Goal: Task Accomplishment & Management: Use online tool/utility

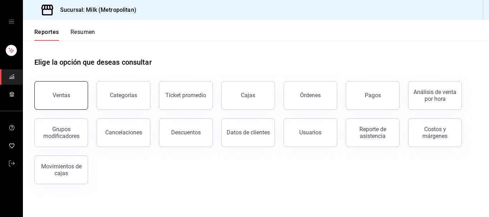
click at [52, 89] on button "Ventas" at bounding box center [61, 95] width 54 height 29
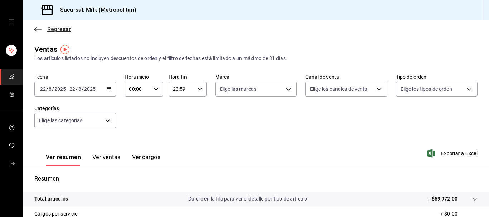
click at [41, 28] on icon "button" at bounding box center [37, 29] width 7 height 6
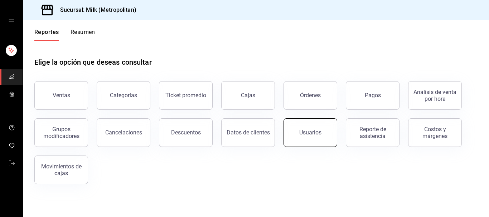
click at [318, 135] on div "Usuarios" at bounding box center [310, 132] width 22 height 7
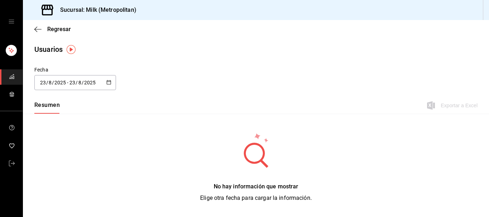
click at [108, 83] on icon "button" at bounding box center [108, 82] width 5 height 5
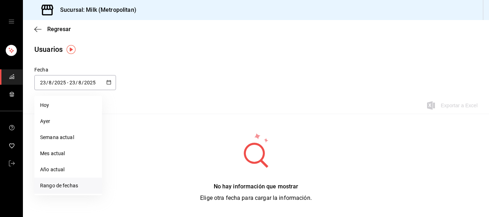
click at [78, 191] on li "Rango de fechas" at bounding box center [68, 186] width 68 height 16
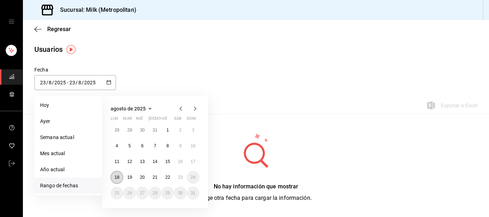
click at [118, 176] on abbr "18" at bounding box center [117, 177] width 5 height 5
click at [179, 179] on abbr "23" at bounding box center [180, 177] width 5 height 5
type input "[DATE]"
type input "18"
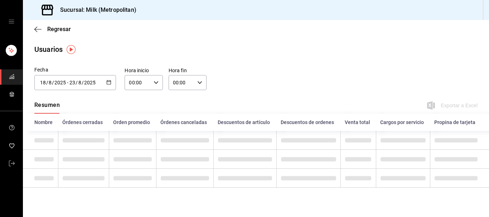
click at [155, 81] on div "00:00 Hora inicio" at bounding box center [144, 82] width 38 height 15
click at [137, 119] on button "05" at bounding box center [134, 114] width 16 height 14
type input "05:00"
click at [199, 85] on div at bounding box center [244, 108] width 489 height 217
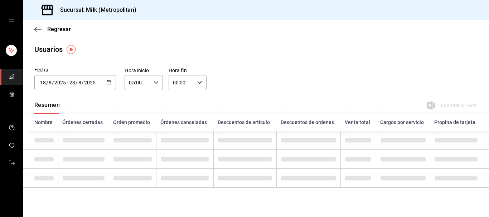
click at [200, 84] on icon "button" at bounding box center [199, 82] width 5 height 5
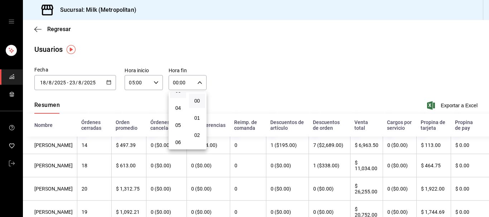
scroll to position [73, 0]
click at [180, 117] on span "05" at bounding box center [178, 114] width 8 height 6
type input "05:00"
click at [281, 57] on div at bounding box center [244, 108] width 489 height 217
click at [457, 102] on span "Exportar a Excel" at bounding box center [453, 105] width 49 height 9
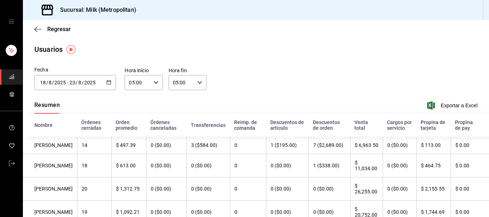
click at [110, 82] on icon "button" at bounding box center [108, 82] width 5 height 5
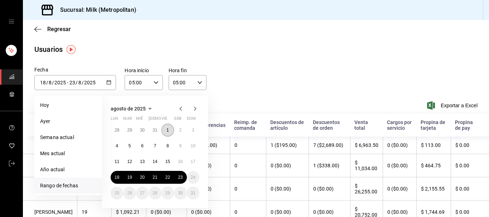
click at [165, 133] on button "1" at bounding box center [168, 130] width 13 height 13
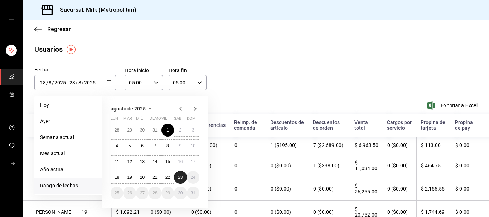
click at [182, 182] on button "23" at bounding box center [180, 177] width 13 height 13
type input "[DATE]"
type input "1"
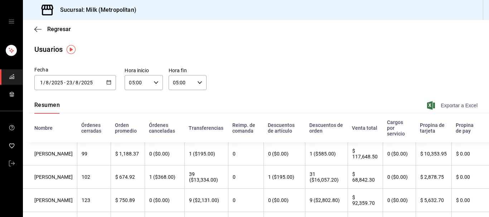
click at [461, 107] on span "Exportar a Excel" at bounding box center [453, 105] width 49 height 9
click at [37, 29] on icon "button" at bounding box center [37, 29] width 7 height 0
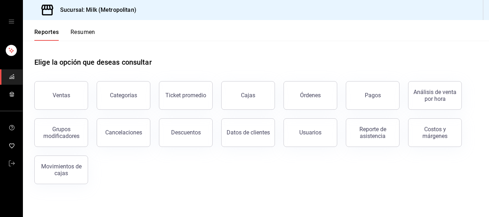
click at [178, 67] on div "Elige la opción que deseas consultar" at bounding box center [256, 57] width 444 height 32
click at [317, 100] on button "Órdenes" at bounding box center [311, 95] width 54 height 29
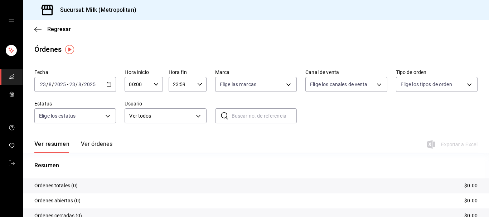
click at [159, 83] on div "00:00 Hora inicio" at bounding box center [144, 84] width 38 height 15
click at [133, 119] on span "05" at bounding box center [135, 116] width 8 height 6
type input "05:00"
click at [201, 83] on div at bounding box center [244, 108] width 489 height 217
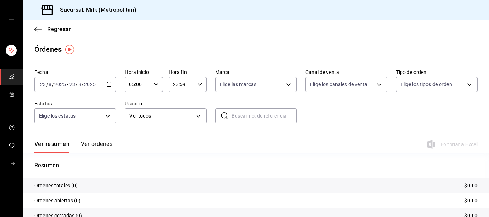
click at [201, 83] on icon "button" at bounding box center [199, 84] width 5 height 5
click at [180, 112] on span "05" at bounding box center [178, 111] width 8 height 6
click at [195, 102] on span "00" at bounding box center [197, 103] width 8 height 6
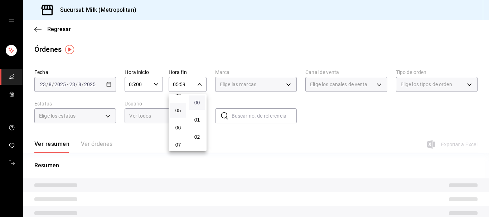
type input "05:00"
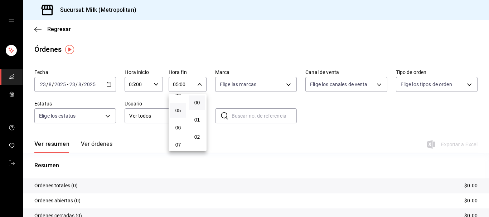
click at [205, 56] on div at bounding box center [244, 108] width 489 height 217
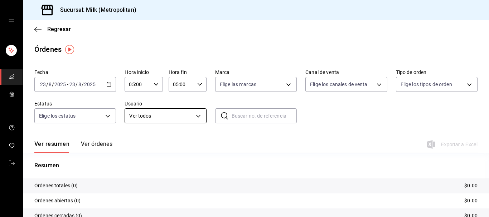
click at [199, 117] on body "Sucursal: Milk (Metropolitan) Regresar Órdenes Fecha [DATE] [DATE] - [DATE] [DA…" at bounding box center [244, 108] width 489 height 217
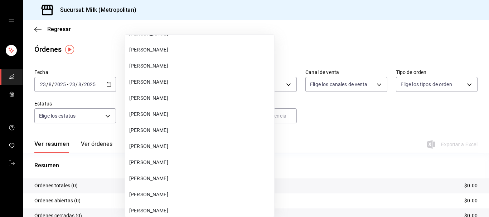
scroll to position [28079, 0]
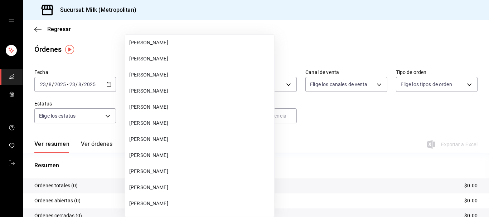
click at [162, 109] on span "[PERSON_NAME]" at bounding box center [200, 108] width 142 height 8
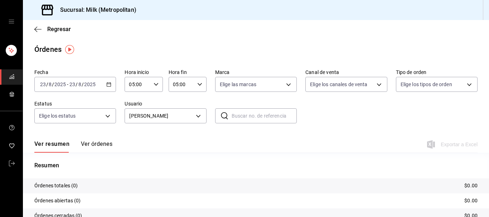
click at [111, 86] on icon "button" at bounding box center [108, 84] width 5 height 5
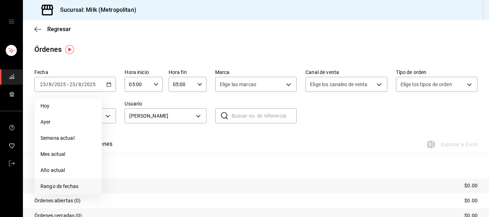
click at [68, 186] on span "Rango de fechas" at bounding box center [68, 187] width 56 height 8
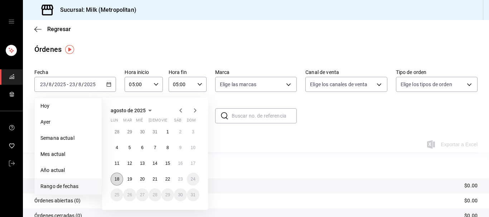
click at [119, 181] on abbr "18" at bounding box center [117, 179] width 5 height 5
click at [177, 180] on button "23" at bounding box center [180, 179] width 13 height 13
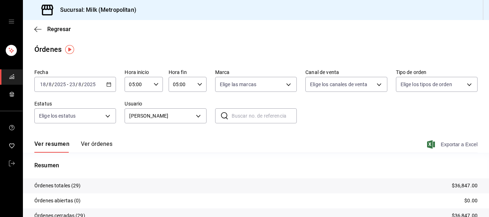
click at [446, 142] on span "Exportar a Excel" at bounding box center [453, 144] width 49 height 9
click at [200, 116] on body "Sucursal: Milk (Metropolitan) Regresar Órdenes Fecha [DATE] [DATE] - [DATE] [DA…" at bounding box center [244, 108] width 489 height 217
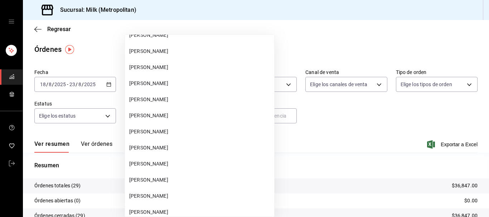
scroll to position [402, 0]
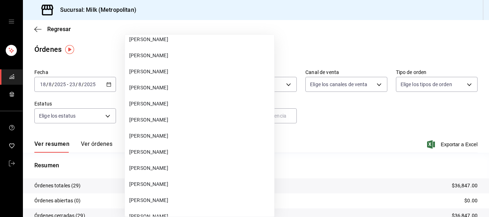
click at [179, 198] on span "[PERSON_NAME]" at bounding box center [200, 201] width 142 height 8
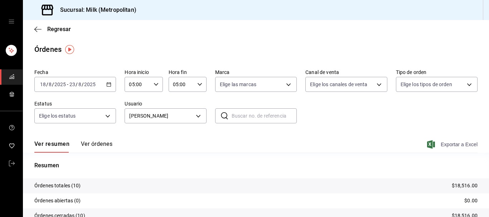
click at [452, 144] on span "Exportar a Excel" at bounding box center [453, 144] width 49 height 9
click at [201, 116] on body "Sucursal: Milk (Metropolitan) Regresar Órdenes Fecha [DATE] [DATE] - [DATE] [DA…" at bounding box center [244, 108] width 489 height 217
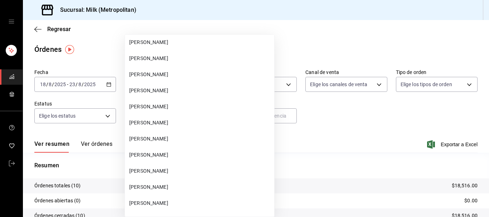
scroll to position [28063, 0]
click at [188, 141] on span "[PERSON_NAME]" at bounding box center [200, 140] width 142 height 8
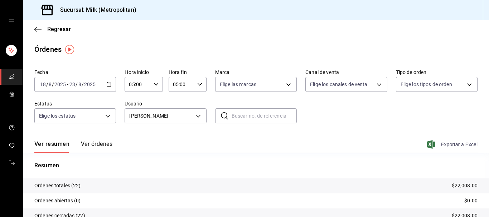
click at [459, 144] on span "Exportar a Excel" at bounding box center [453, 144] width 49 height 9
click at [200, 117] on body "Sucursal: Milk (Metropolitan) Regresar Órdenes Fecha [DATE] [DATE] - [DATE] [DA…" at bounding box center [244, 108] width 489 height 217
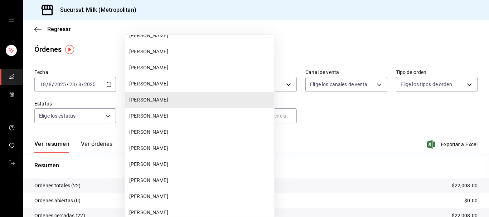
scroll to position [28113, 0]
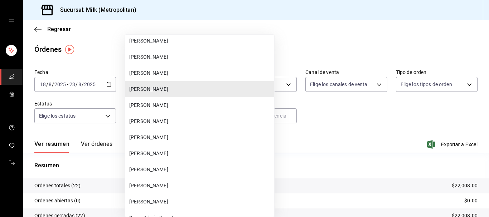
click at [167, 152] on span "[PERSON_NAME]" at bounding box center [200, 154] width 142 height 8
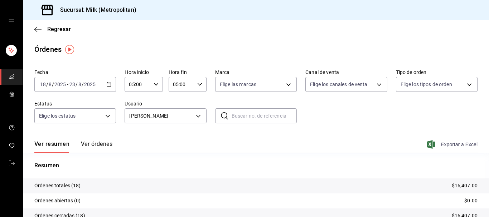
click at [454, 142] on span "Exportar a Excel" at bounding box center [453, 144] width 49 height 9
click at [199, 116] on body "Sucursal: Milk (Metropolitan) Regresar Órdenes Fecha [DATE] [DATE] - [DATE] [DA…" at bounding box center [244, 108] width 489 height 217
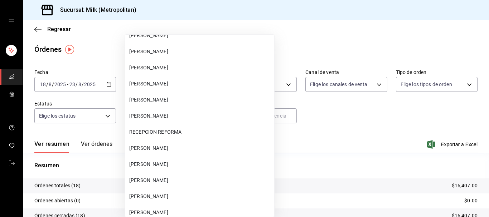
scroll to position [658, 0]
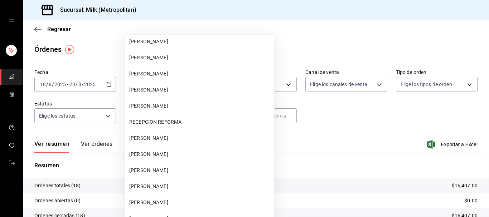
click at [193, 156] on span "[PERSON_NAME]" at bounding box center [200, 155] width 142 height 8
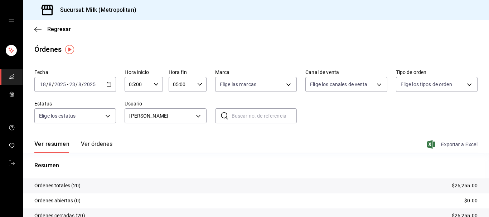
click at [458, 148] on span "Exportar a Excel" at bounding box center [453, 144] width 49 height 9
click at [198, 117] on body "Sucursal: Milk (Metropolitan) Regresar Órdenes Fecha [DATE] [DATE] - [DATE] [DA…" at bounding box center [244, 108] width 489 height 217
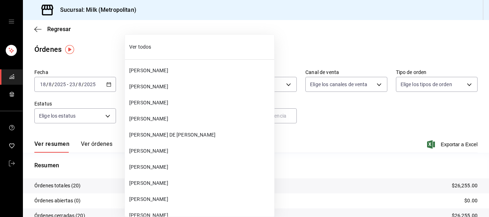
click at [147, 52] on li "Ver todos" at bounding box center [199, 47] width 149 height 19
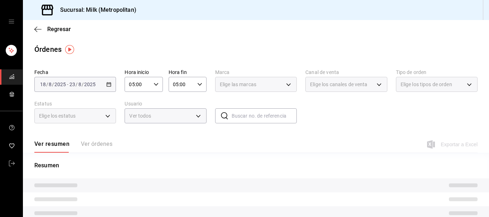
type input "ALL"
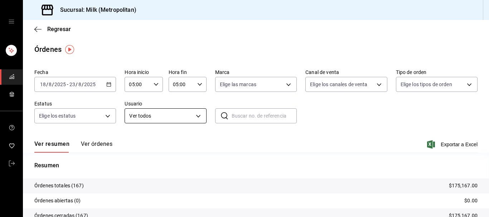
click at [200, 116] on body "Sucursal: Milk (Metropolitan) Regresar Órdenes Fecha [DATE] [DATE] - [DATE] [DA…" at bounding box center [244, 108] width 489 height 217
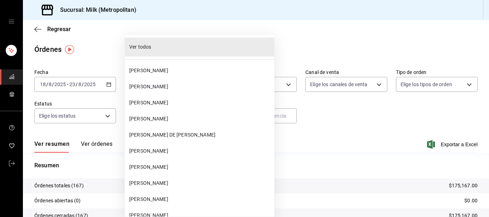
click at [209, 38] on li "Ver todos" at bounding box center [199, 47] width 149 height 19
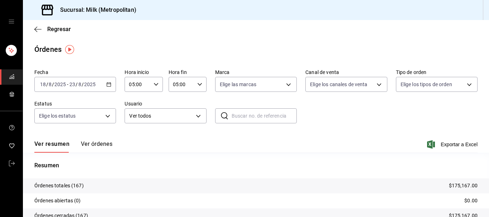
click at [208, 78] on li "Ver todos" at bounding box center [181, 83] width 112 height 11
click at [204, 114] on body "Sucursal: Milk (Metropolitan) Regresar Órdenes Fecha [DATE] [DATE] - [DATE] [DA…" at bounding box center [244, 108] width 489 height 217
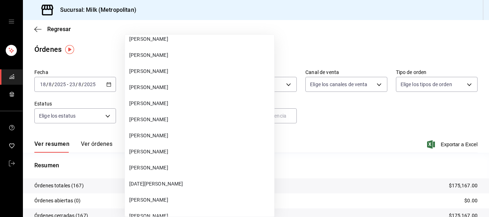
scroll to position [8109, 0]
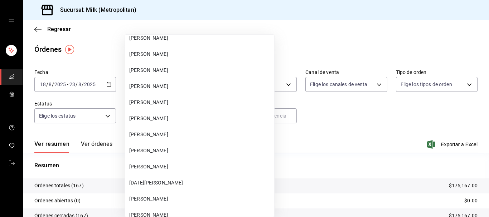
click at [184, 166] on span "[PERSON_NAME]" at bounding box center [200, 167] width 142 height 8
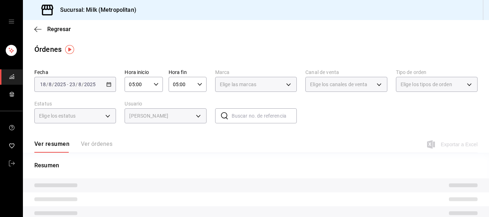
type input "b092b07d-fe37-4d4c-9d73-103fae093ec8"
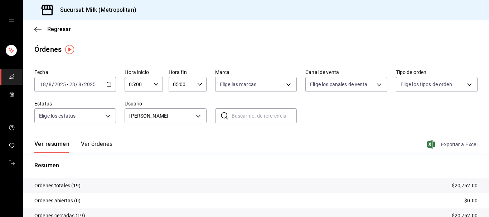
click at [453, 143] on span "Exportar a Excel" at bounding box center [453, 144] width 49 height 9
